Goal: Task Accomplishment & Management: Manage account settings

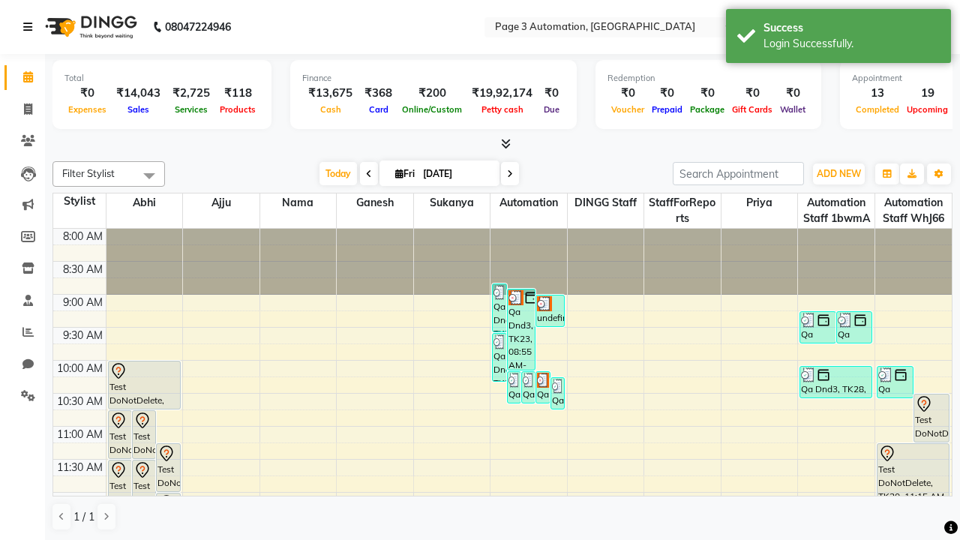
click at [31, 27] on icon at bounding box center [27, 27] width 9 height 11
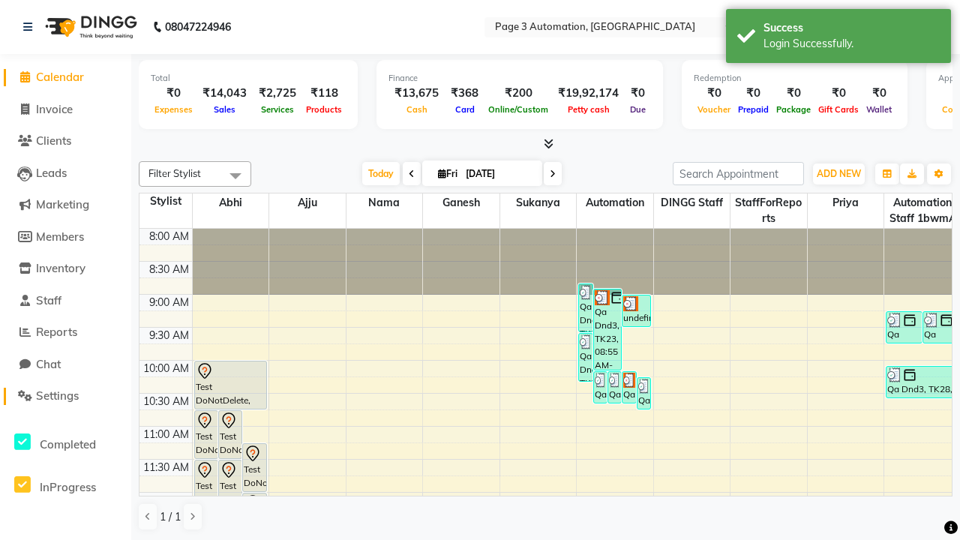
click at [65, 396] on span "Settings" at bounding box center [57, 396] width 43 height 14
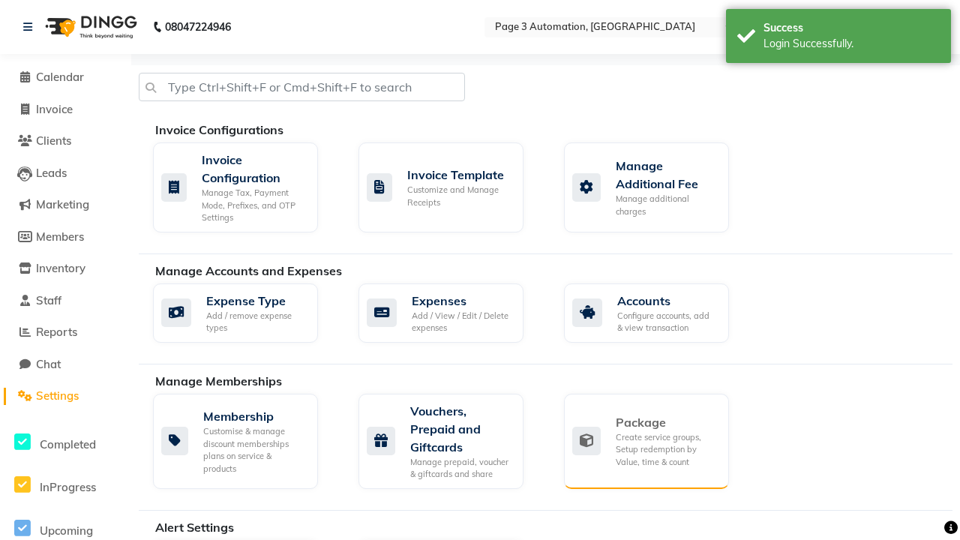
click at [666, 422] on div "Package" at bounding box center [666, 422] width 101 height 18
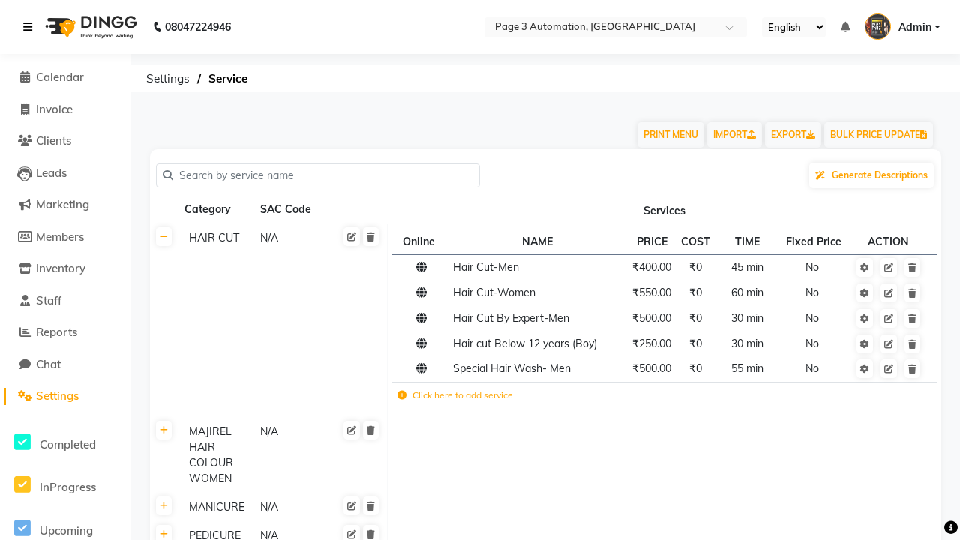
click at [31, 27] on icon at bounding box center [27, 27] width 9 height 11
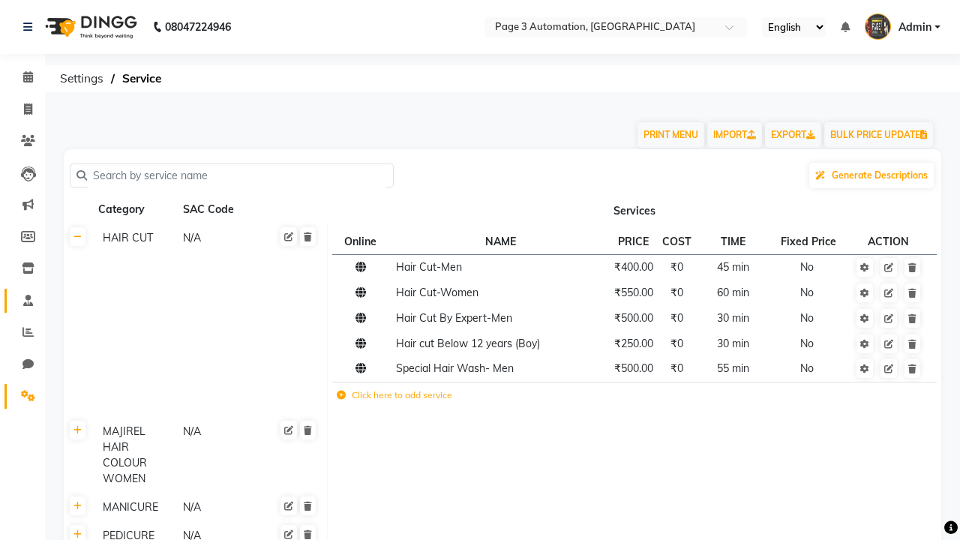
click at [23, 300] on span at bounding box center [28, 301] width 26 height 17
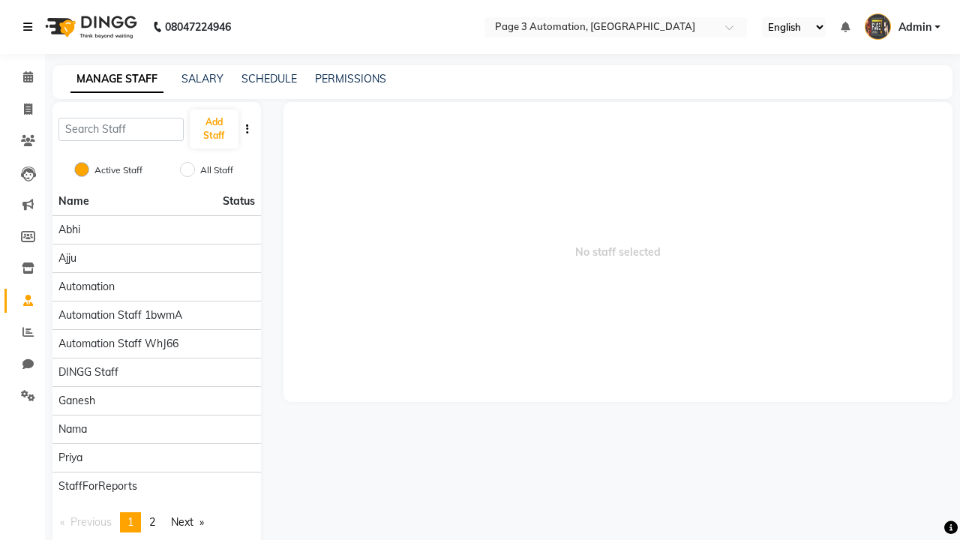
click at [31, 27] on icon at bounding box center [27, 27] width 9 height 11
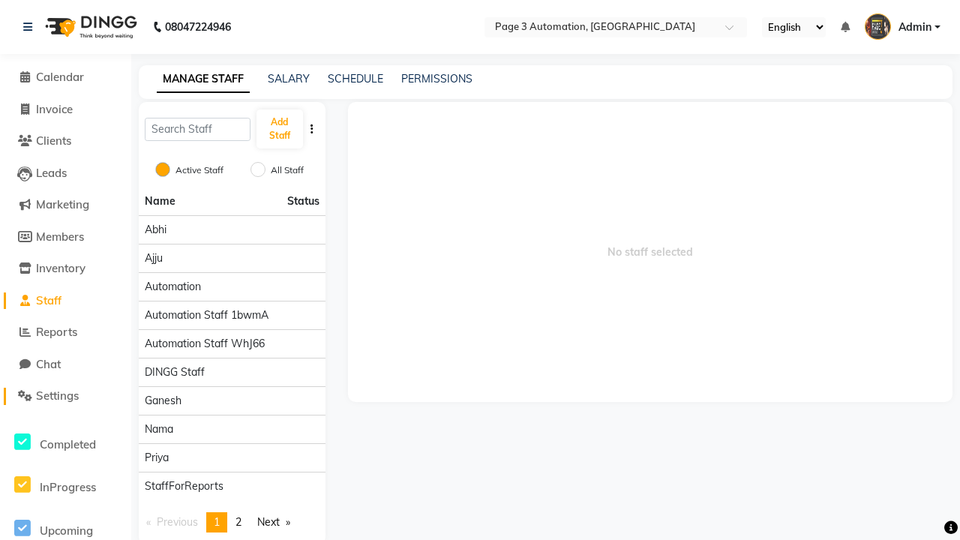
click at [65, 396] on span "Settings" at bounding box center [57, 396] width 43 height 14
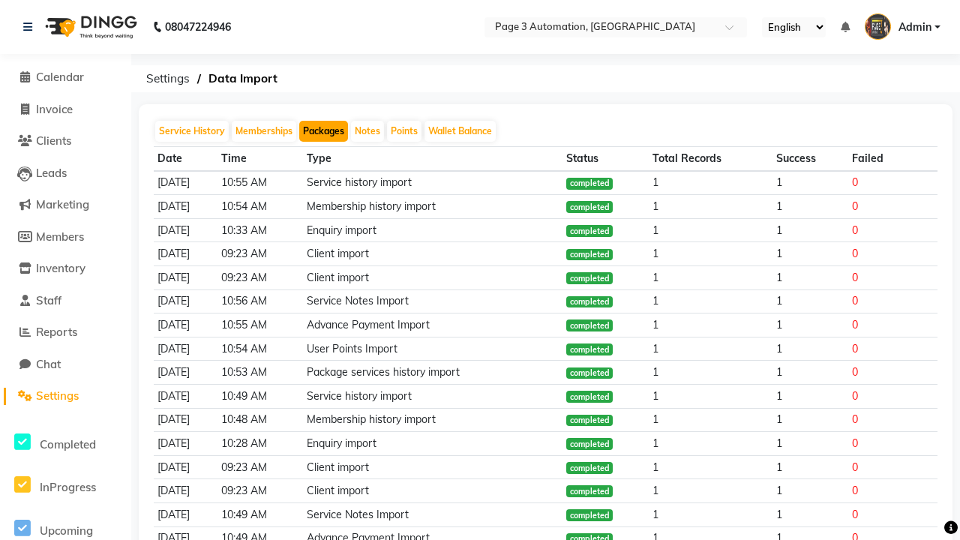
click at [323, 131] on button "Packages" at bounding box center [323, 131] width 49 height 21
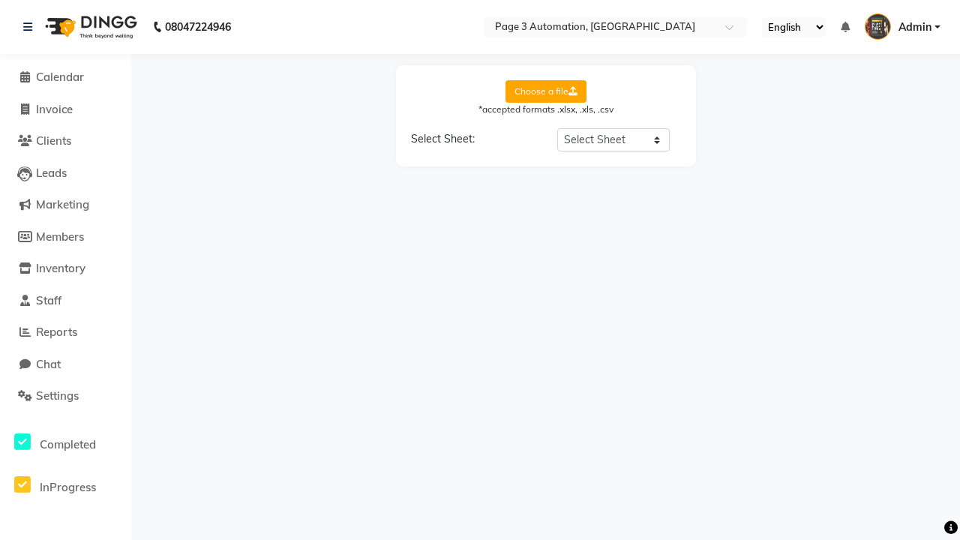
select select "Sheet1"
select select "Client Name"
select select "Client Mobile"
select select "Package Name"
select select "Start Date"
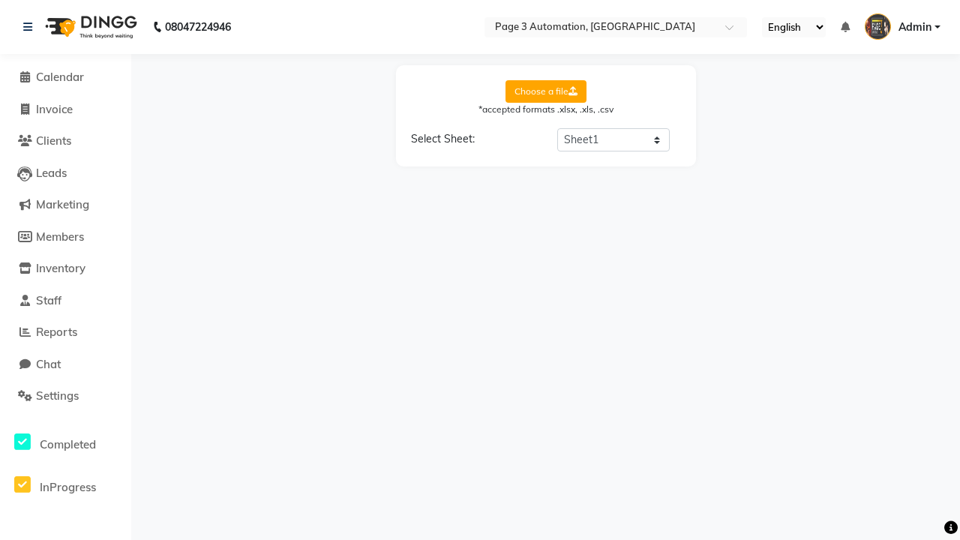
select select "End Date"
select select "Employee Name"
select select "Amount"
select select "Service Name"
select select "Total Count"
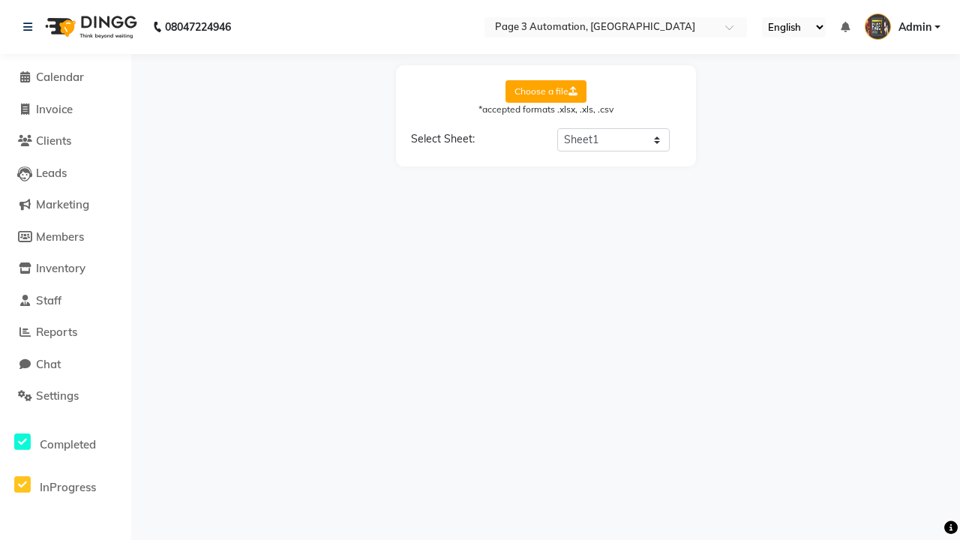
select select "Available Count"
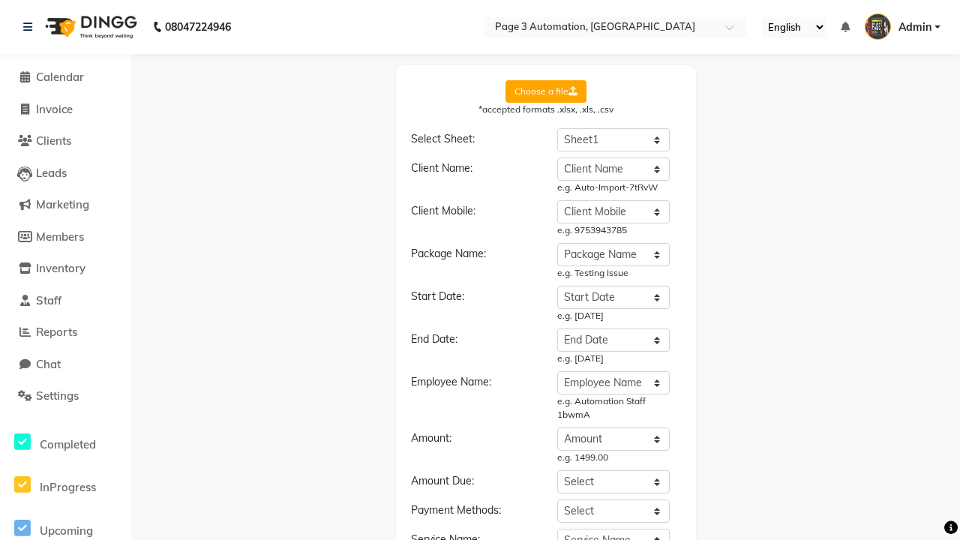
select select "DD/MM/YYYY"
select select "END DATE"
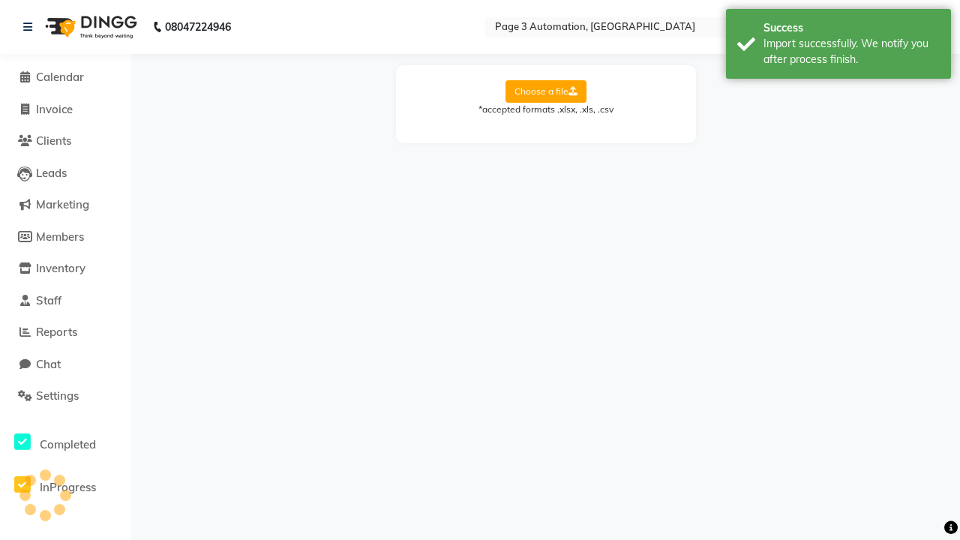
scroll to position [0, 0]
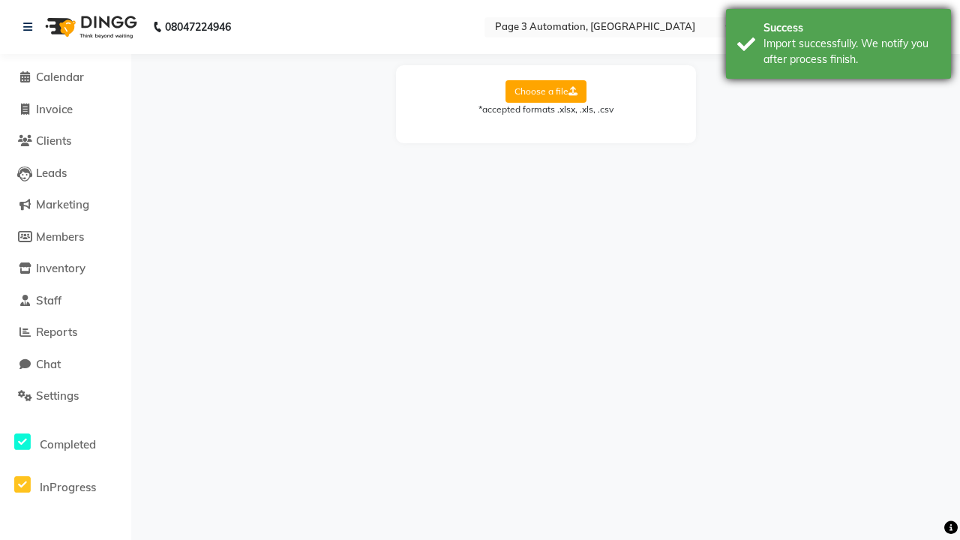
click at [839, 46] on div "Import successfully. We notify you after process finish." at bounding box center [852, 52] width 176 height 32
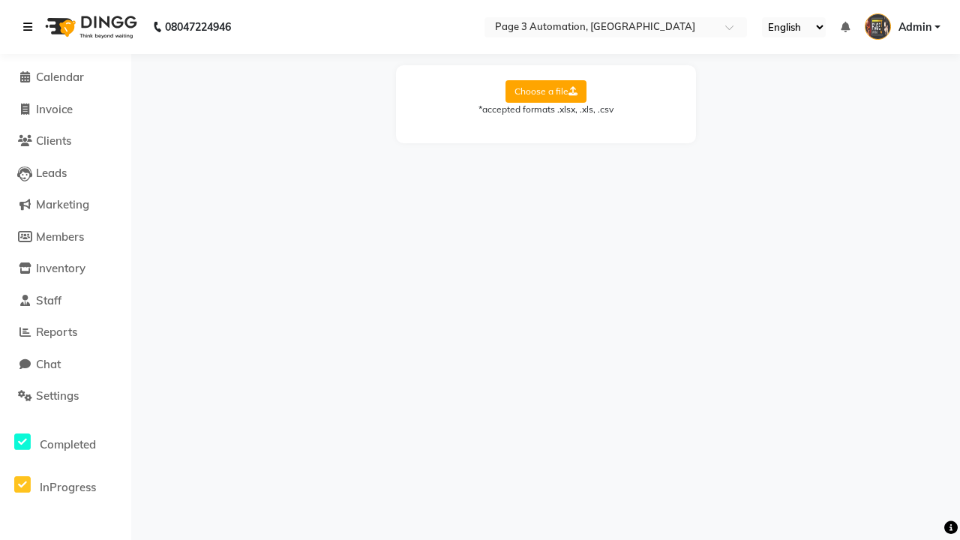
click at [31, 27] on icon at bounding box center [27, 27] width 9 height 11
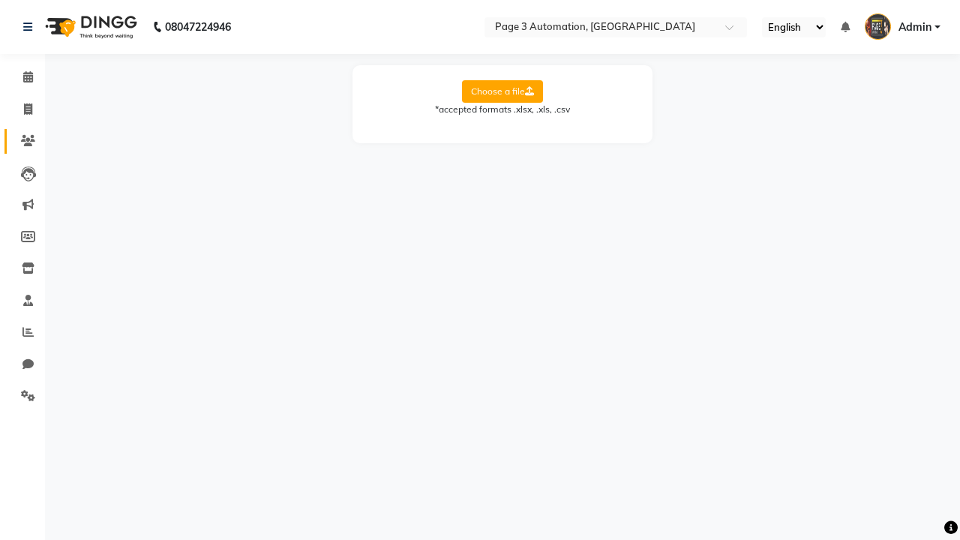
click at [23, 141] on icon at bounding box center [28, 140] width 14 height 11
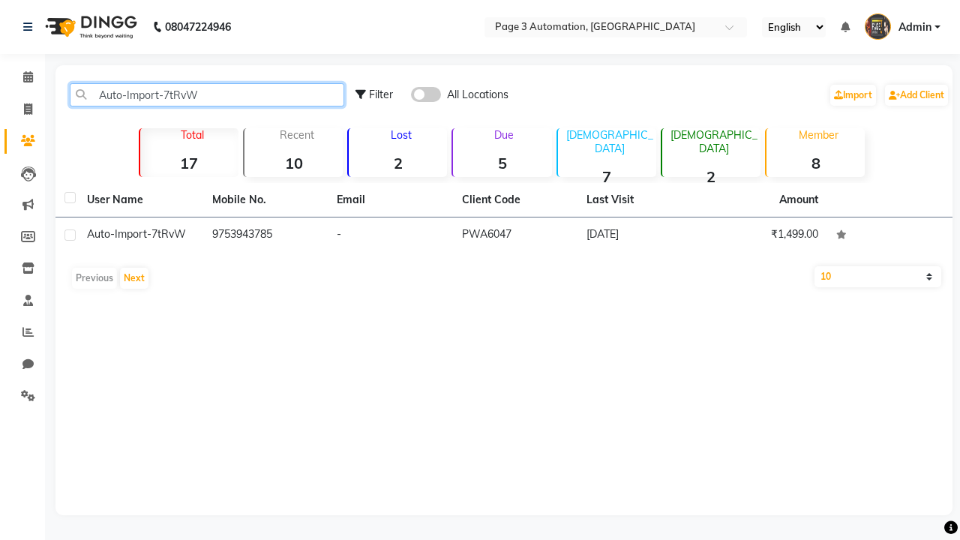
type input "Auto-Import-7tRvW"
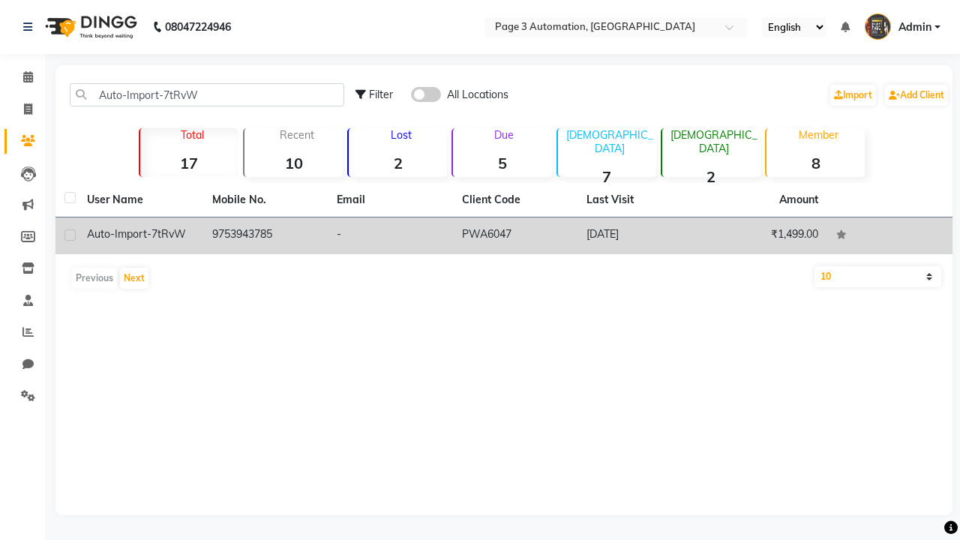
click at [504, 236] on td "PWA6047" at bounding box center [515, 236] width 125 height 37
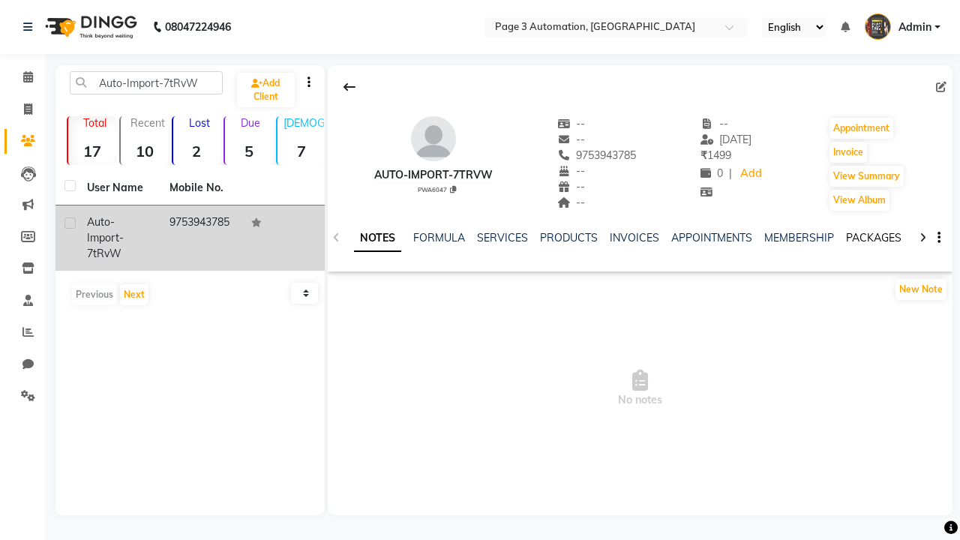
click at [873, 238] on link "PACKAGES" at bounding box center [874, 238] width 56 height 14
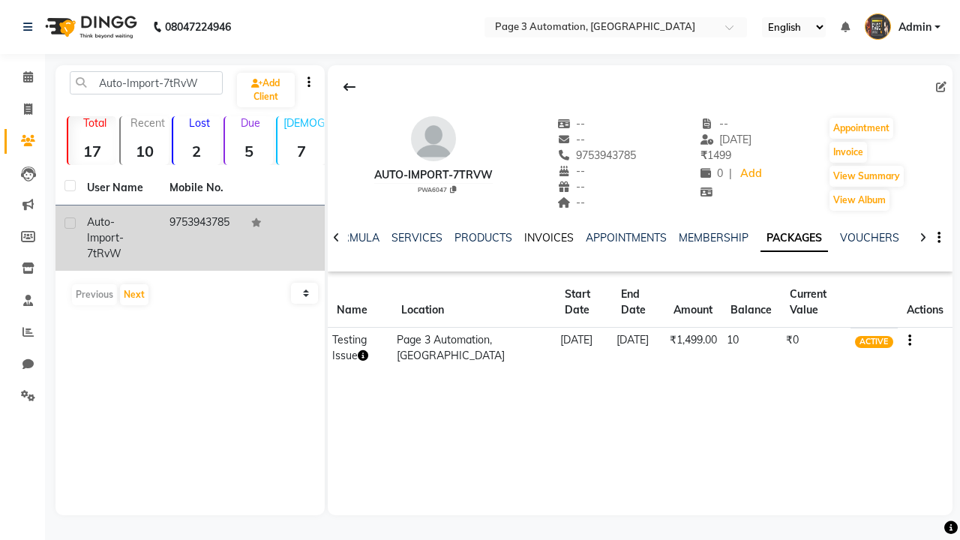
click at [548, 238] on link "INVOICES" at bounding box center [549, 238] width 50 height 14
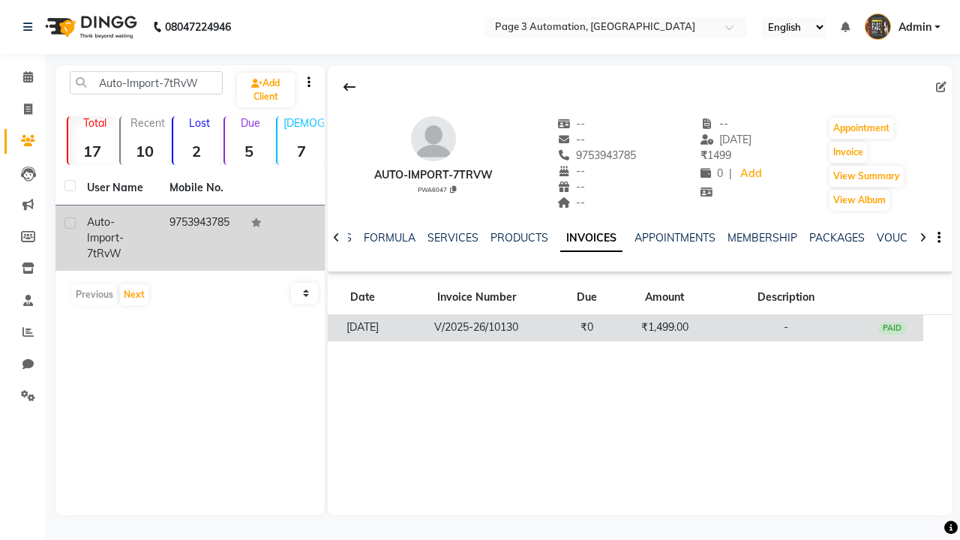
click at [640, 327] on td "₹1,499.00" at bounding box center [664, 328] width 93 height 26
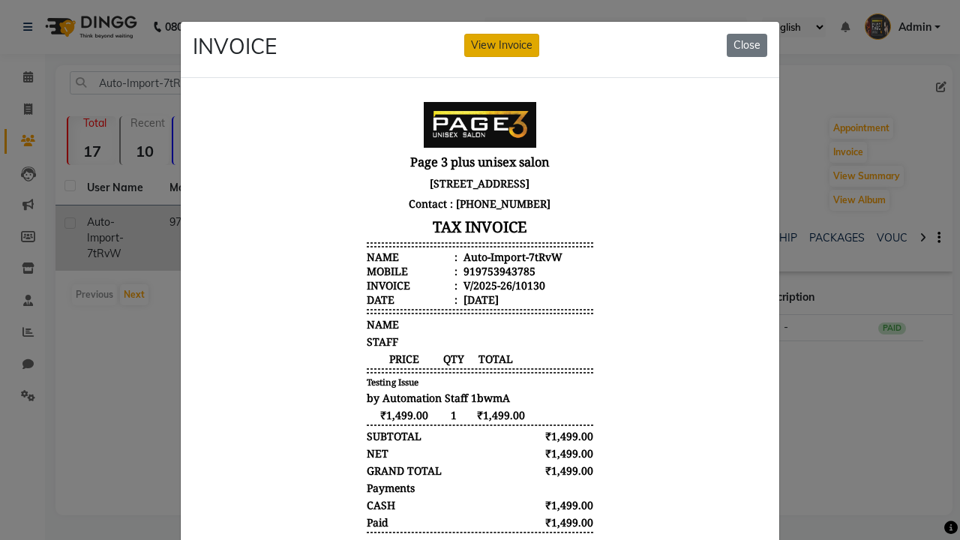
click at [502, 45] on button "View Invoice" at bounding box center [501, 45] width 75 height 23
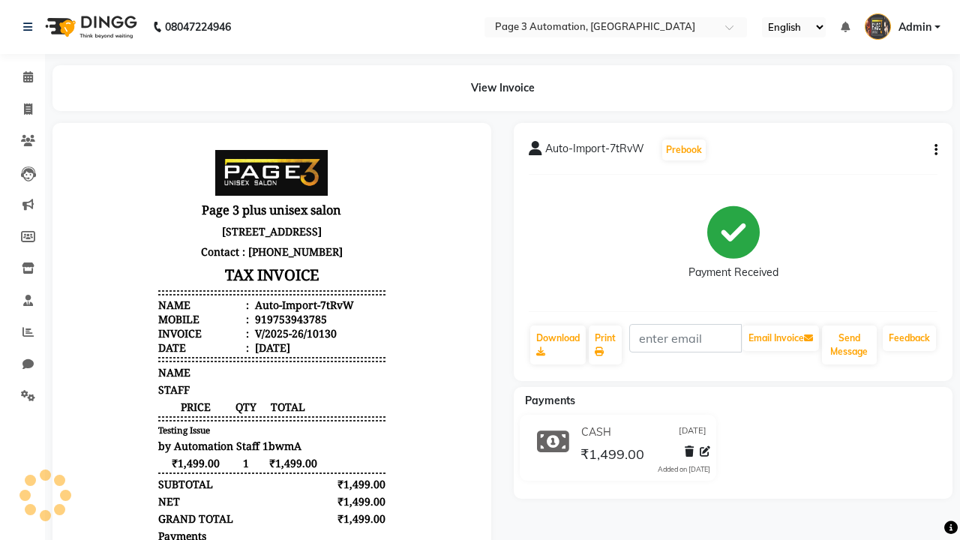
click at [933, 150] on button "button" at bounding box center [933, 151] width 9 height 16
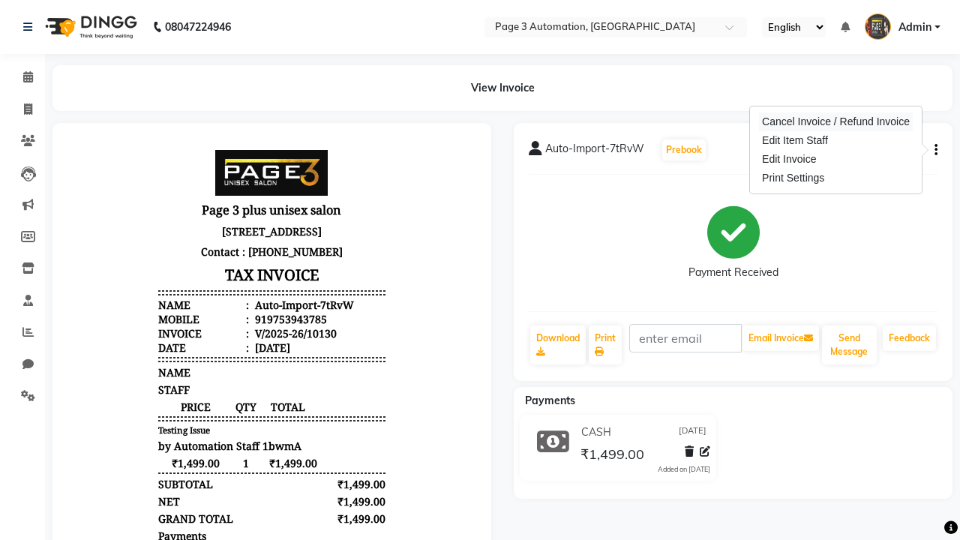
click at [836, 122] on div "Cancel Invoice / Refund Invoice" at bounding box center [836, 122] width 154 height 19
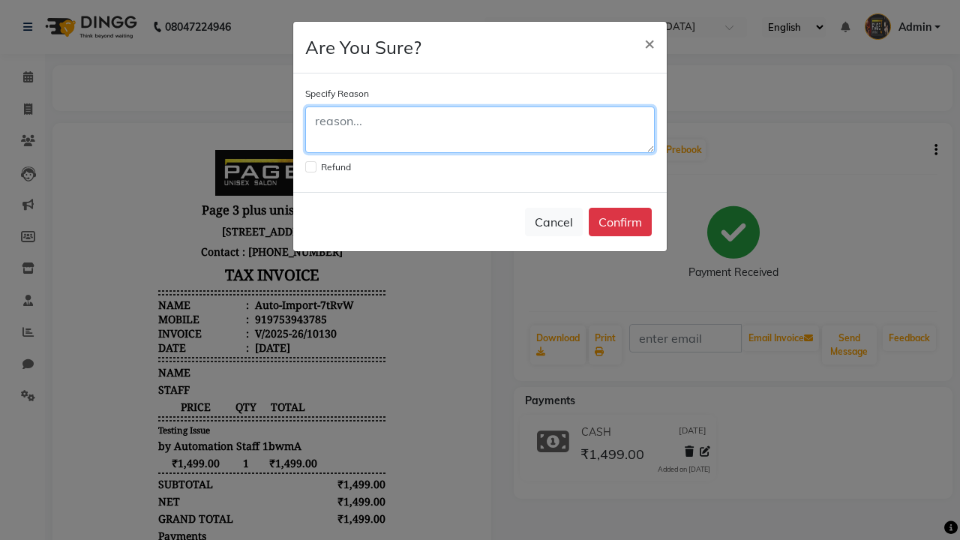
click at [480, 130] on textarea at bounding box center [480, 130] width 350 height 47
type textarea "Testing"
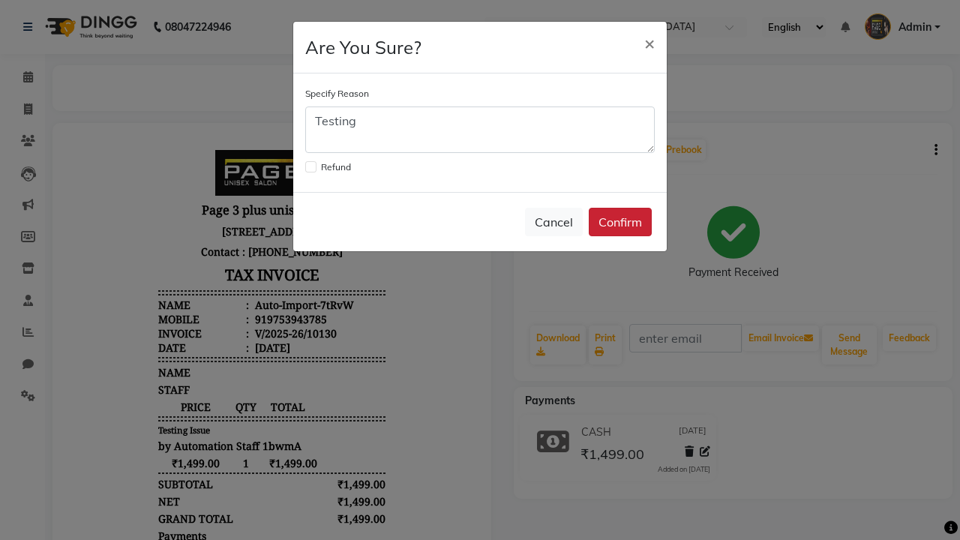
click at [620, 222] on button "Confirm" at bounding box center [620, 222] width 63 height 29
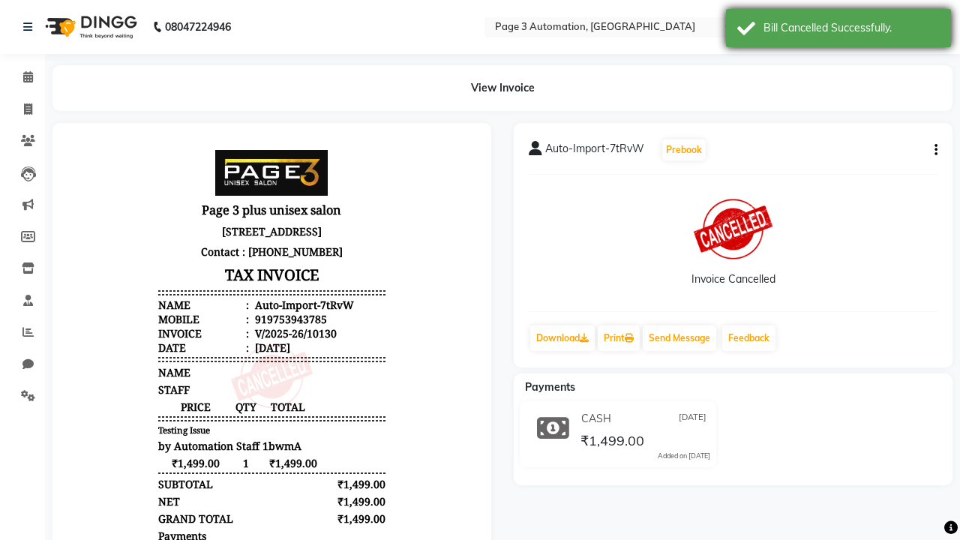
click at [839, 30] on div "Bill Cancelled Successfully." at bounding box center [852, 28] width 176 height 16
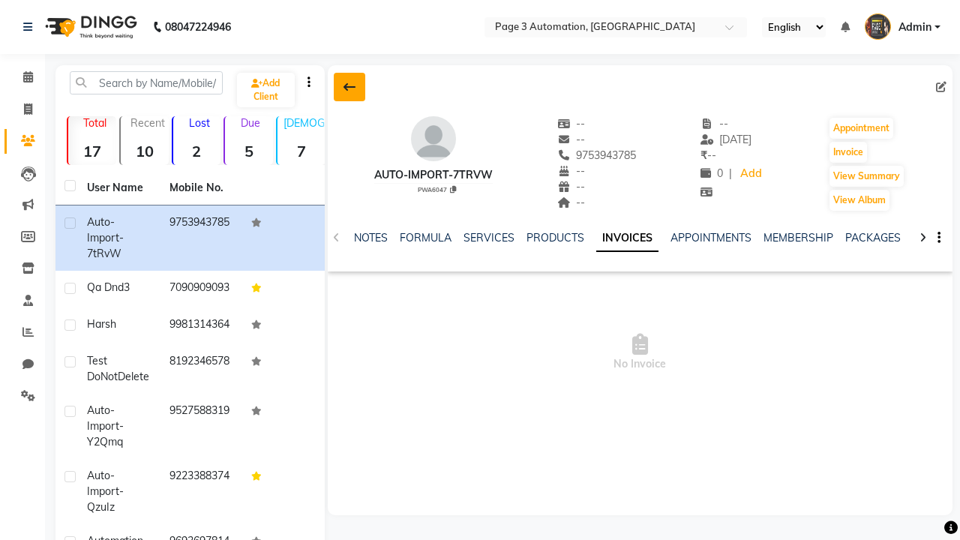
click at [349, 87] on icon at bounding box center [350, 87] width 12 height 12
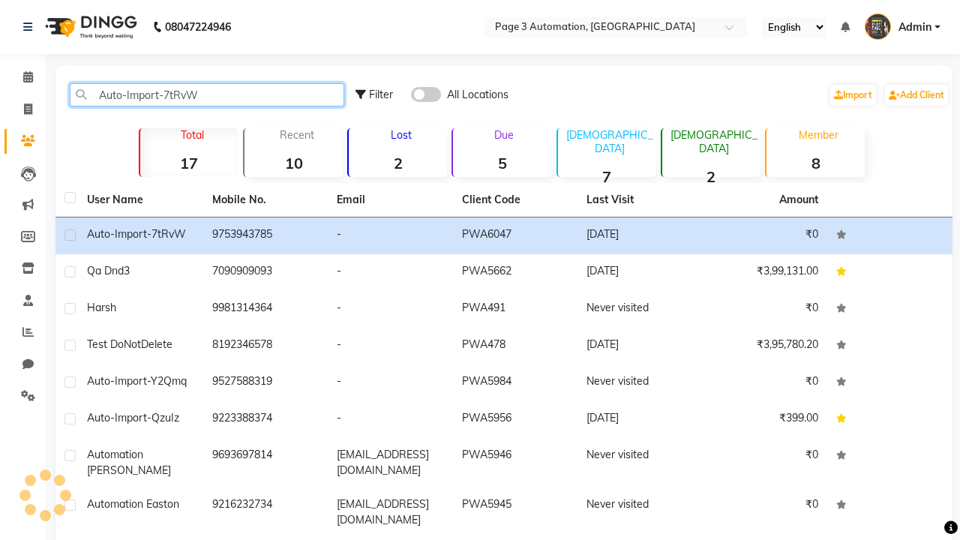
type input "Auto-Import-7tRvW"
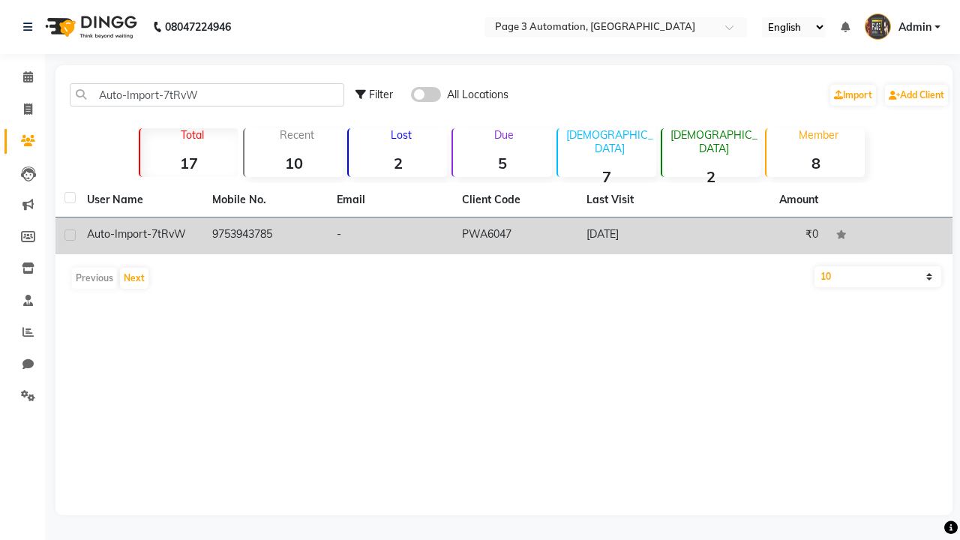
click at [504, 236] on td "PWA6047" at bounding box center [515, 236] width 125 height 37
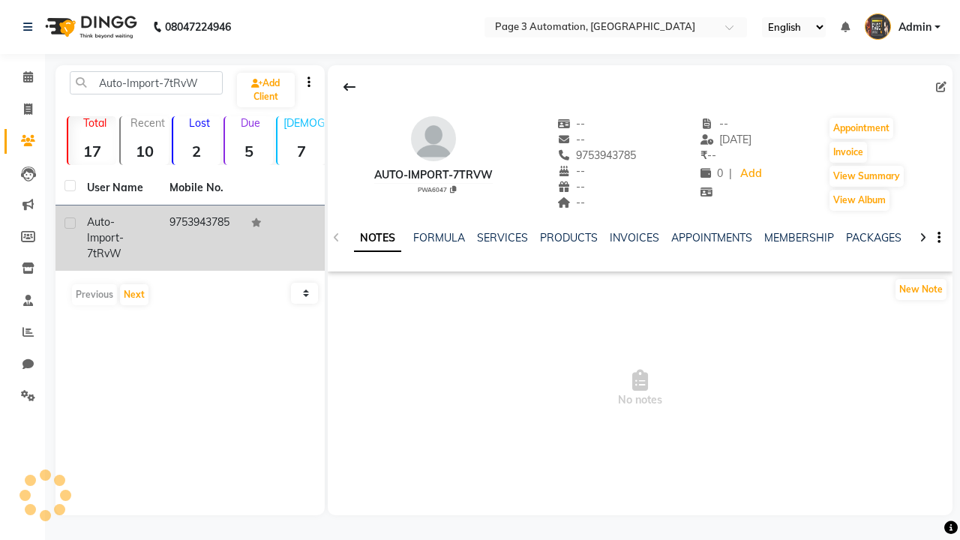
click at [70, 223] on label at bounding box center [70, 223] width 11 height 11
click at [70, 223] on input "checkbox" at bounding box center [70, 224] width 10 height 10
checkbox input "true"
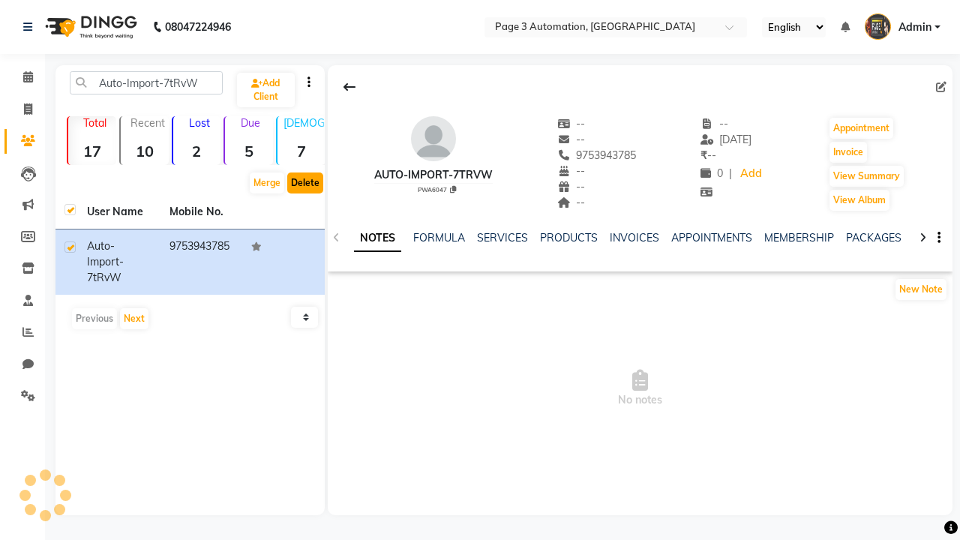
click at [305, 183] on button "Delete" at bounding box center [305, 183] width 36 height 21
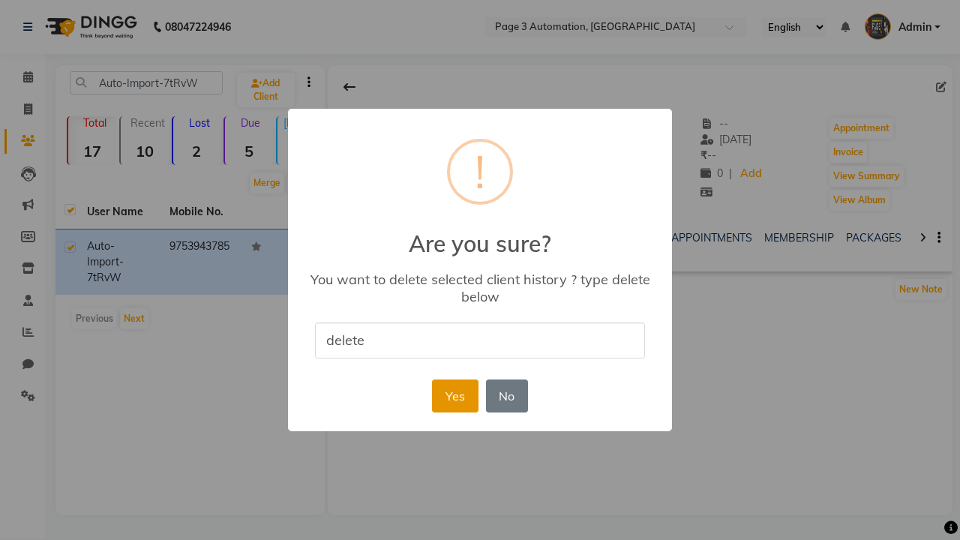
type input "delete"
click at [455, 395] on button "Yes" at bounding box center [455, 396] width 46 height 33
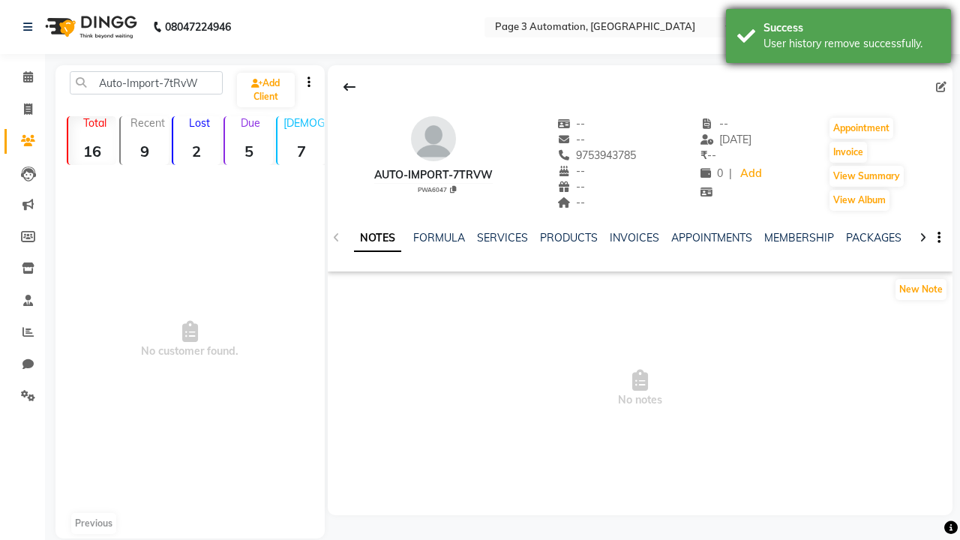
click at [839, 38] on div "User history remove successfully." at bounding box center [852, 44] width 176 height 16
click at [902, 27] on span "Admin" at bounding box center [915, 28] width 33 height 16
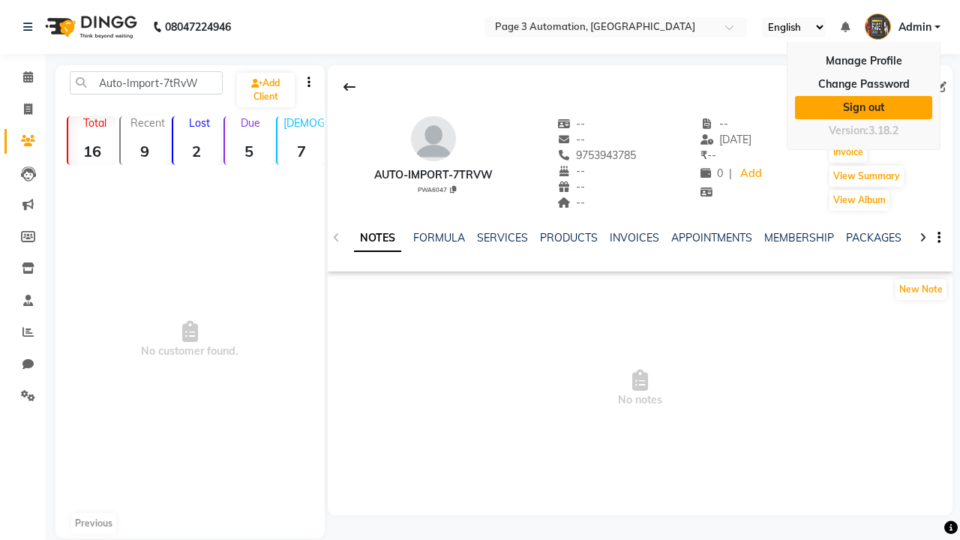
click at [863, 107] on link "Sign out" at bounding box center [863, 107] width 137 height 23
